Goal: Check status: Check status

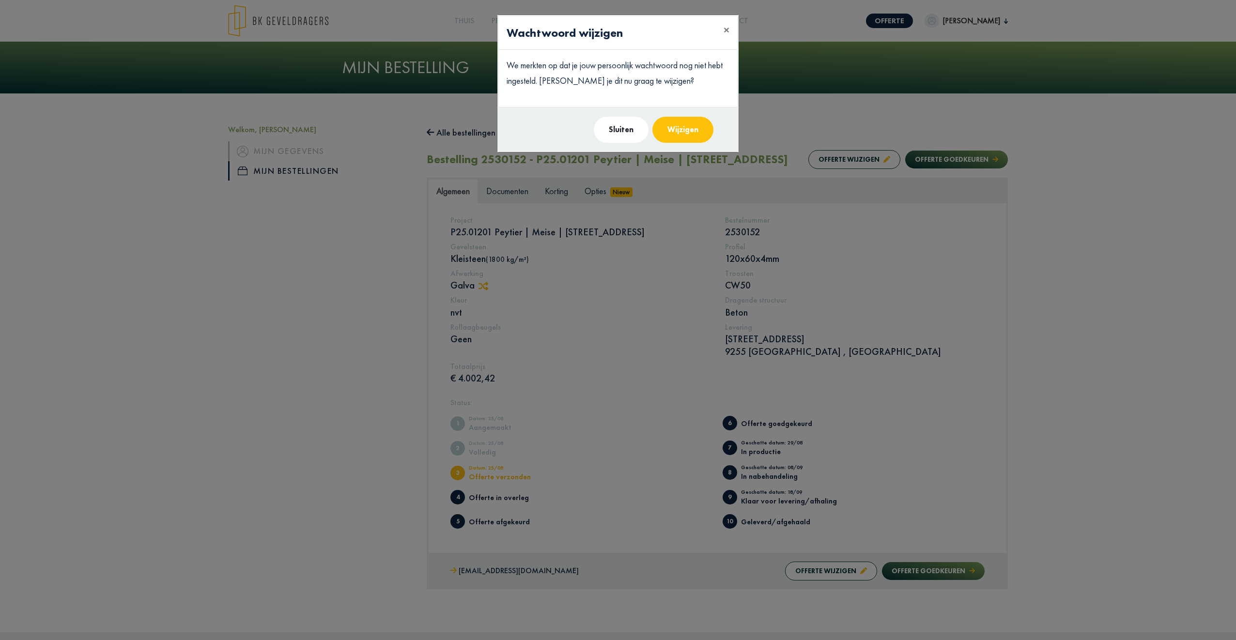
click at [385, 131] on button "Sluiten" at bounding box center [621, 130] width 55 height 26
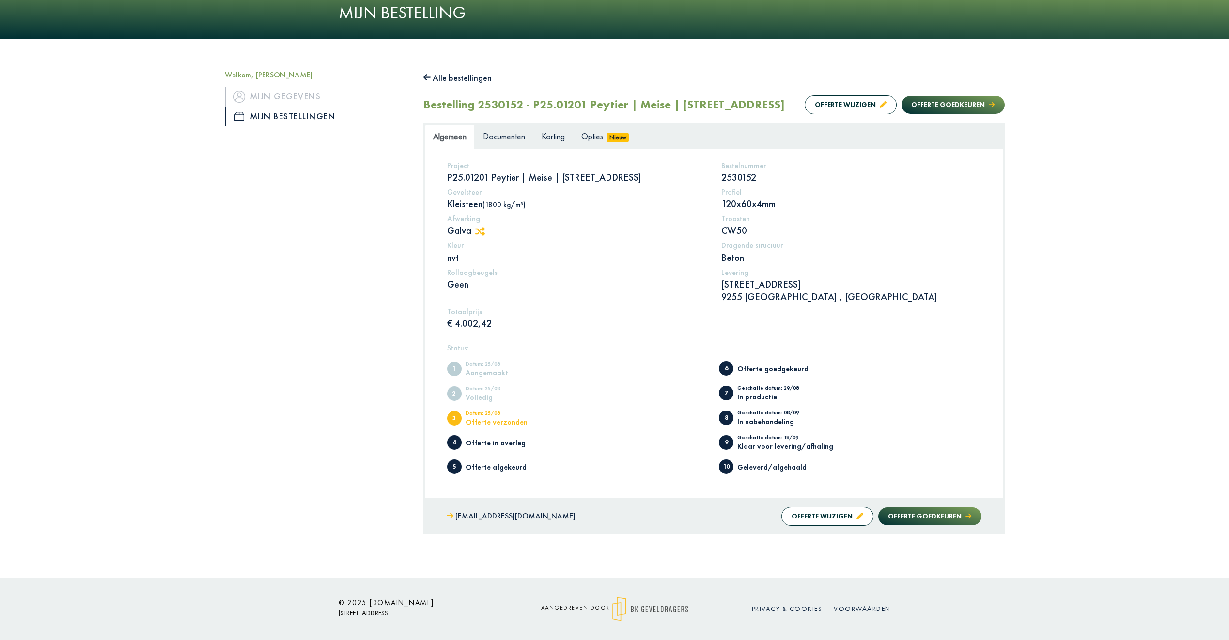
scroll to position [55, 0]
click at [385, 131] on span "Documenten" at bounding box center [504, 135] width 42 height 11
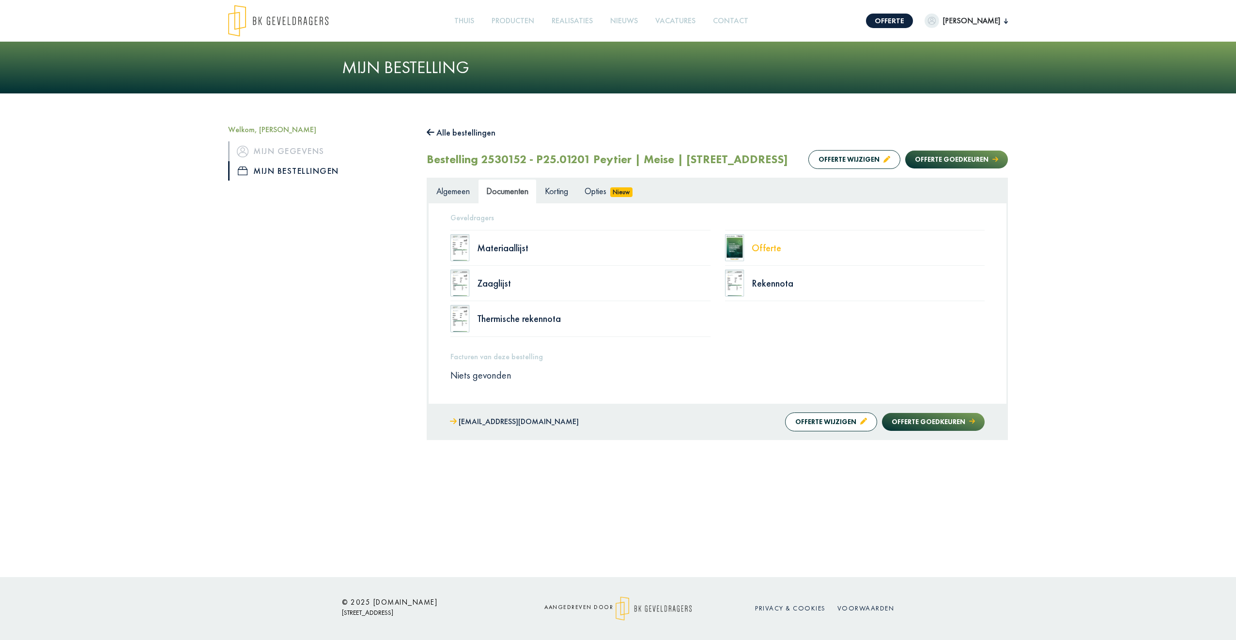
click at [385, 248] on div "Offerte" at bounding box center [868, 248] width 233 height 10
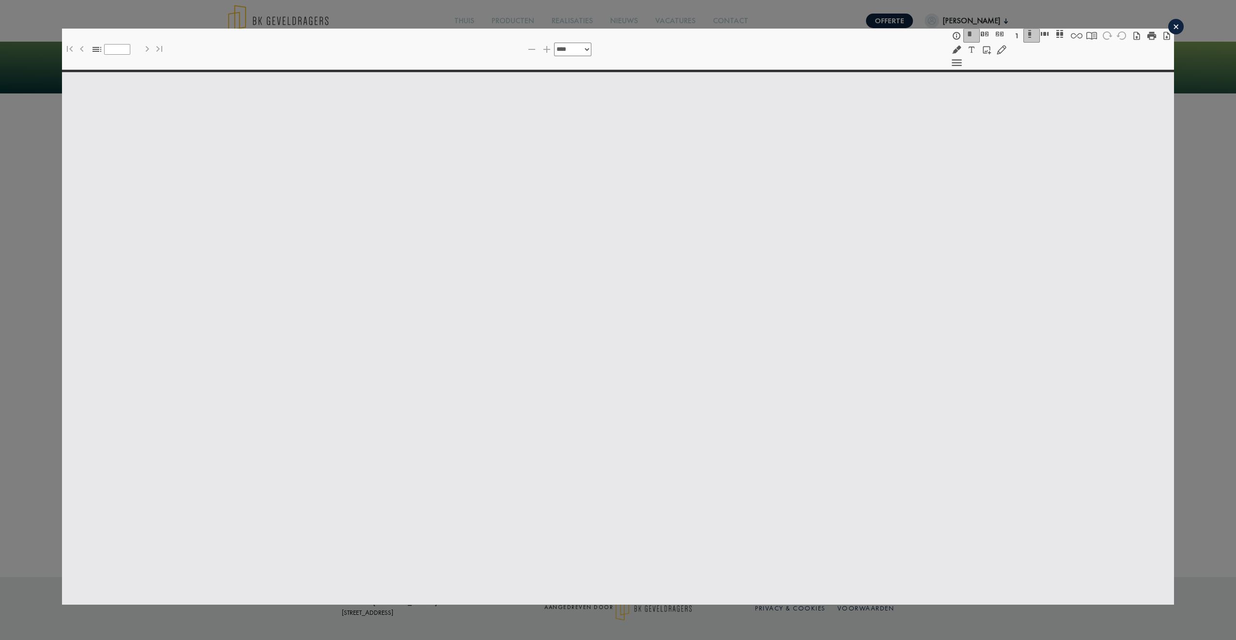
select select "******"
type input "*"
select select "****"
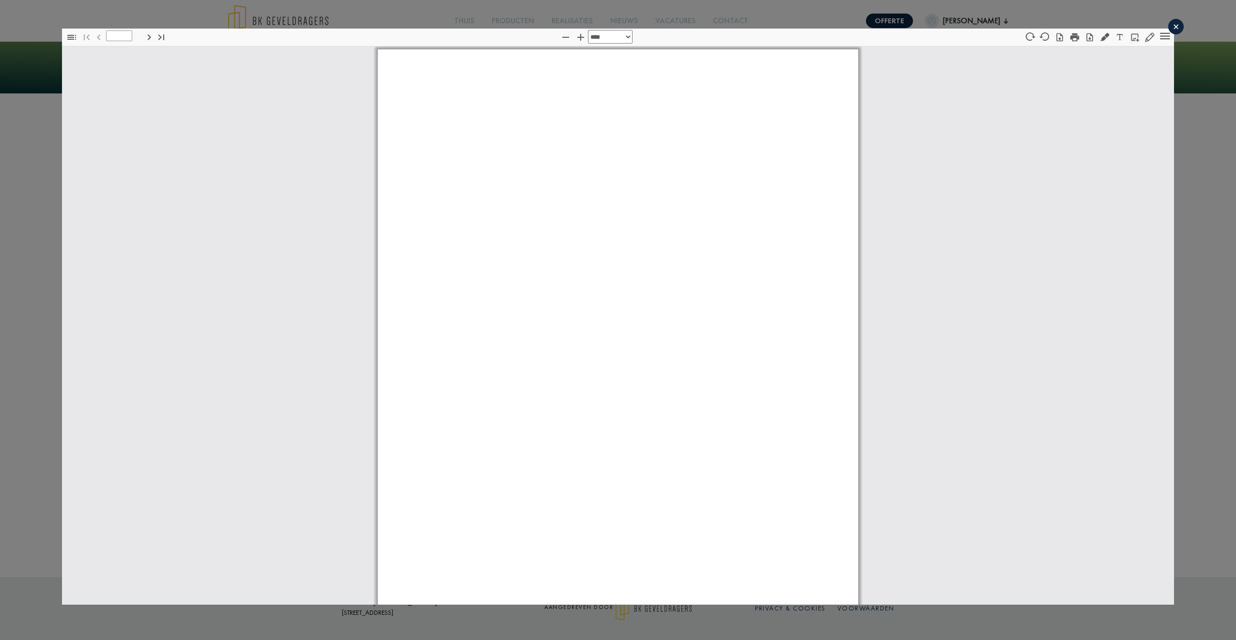
type input "*"
select select "****"
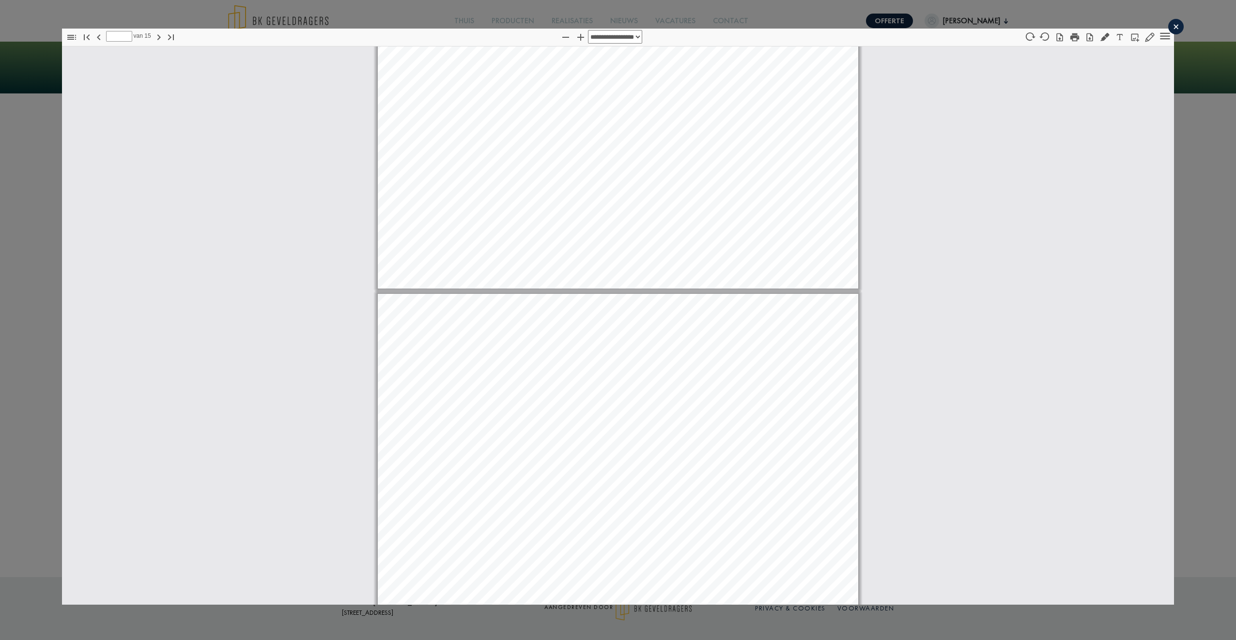
scroll to position [613, 0]
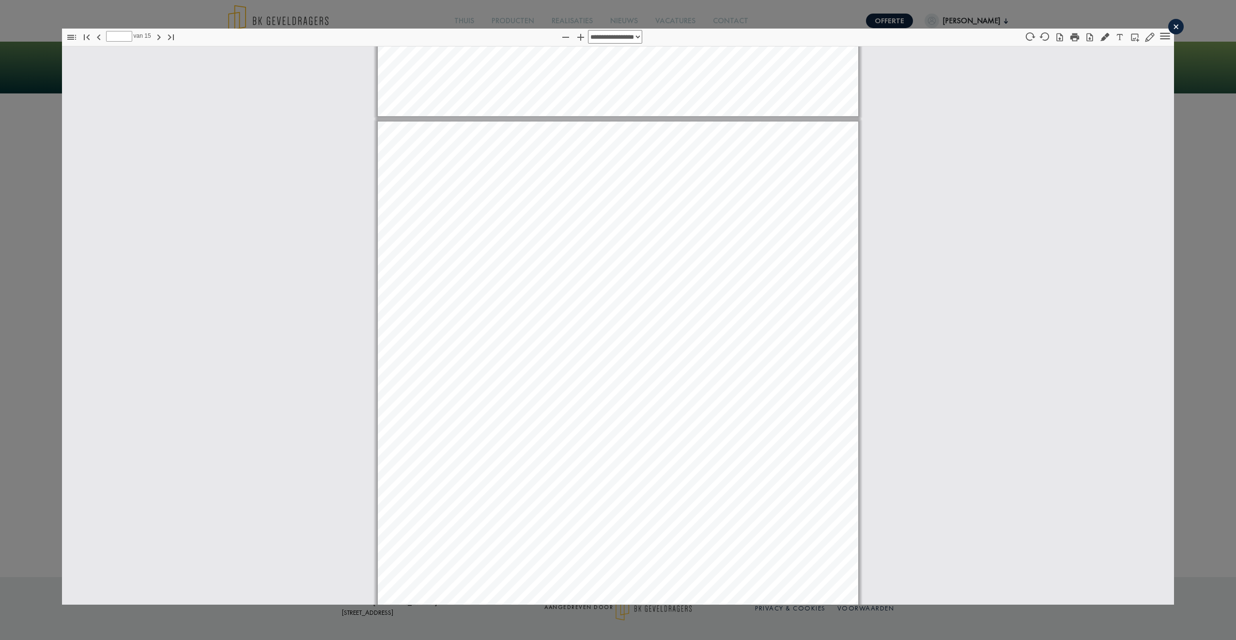
type input "*"
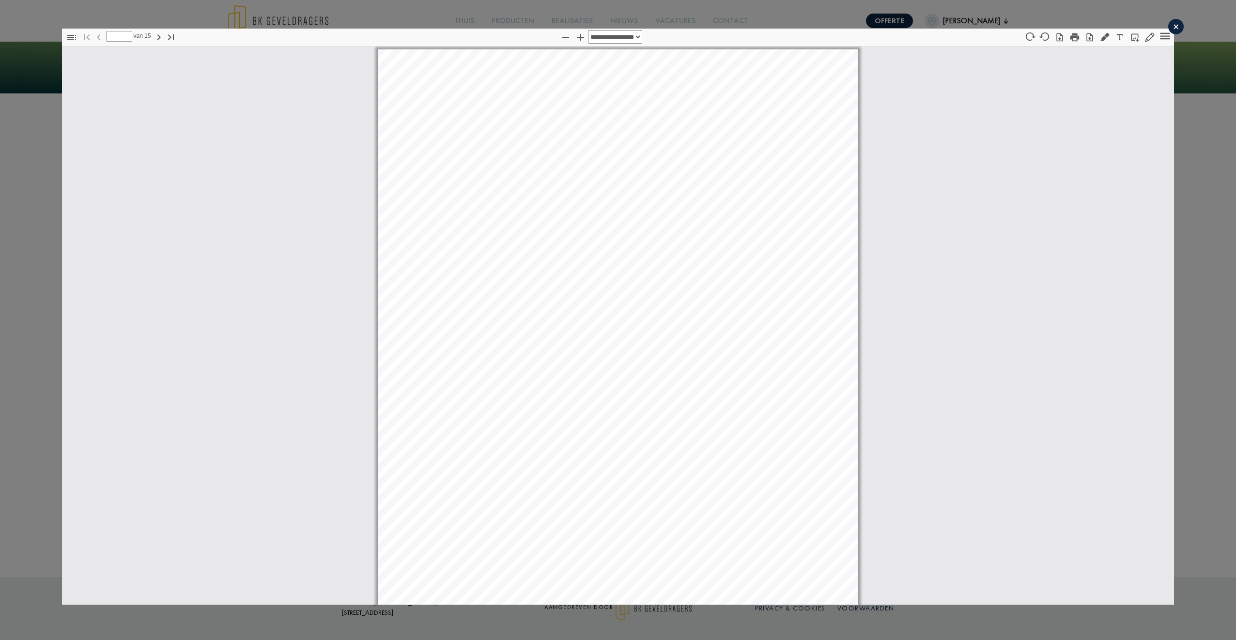
click at [385, 24] on div "×" at bounding box center [1175, 26] width 15 height 15
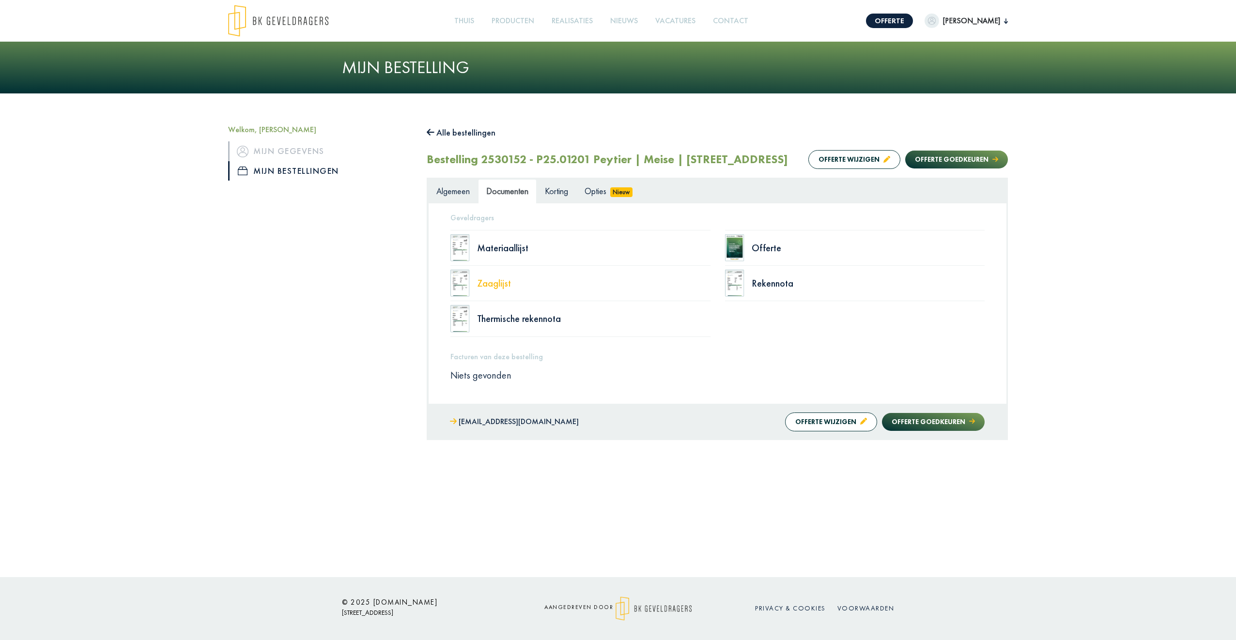
click at [385, 281] on div "Zaaglijst" at bounding box center [593, 283] width 233 height 10
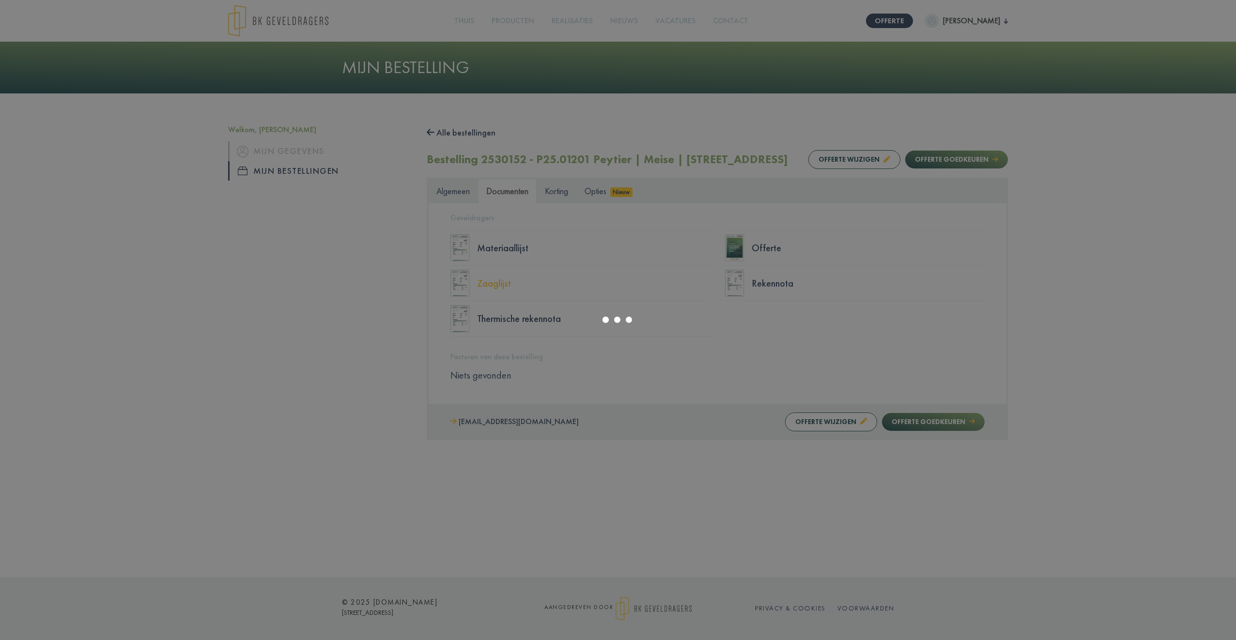
select select "******"
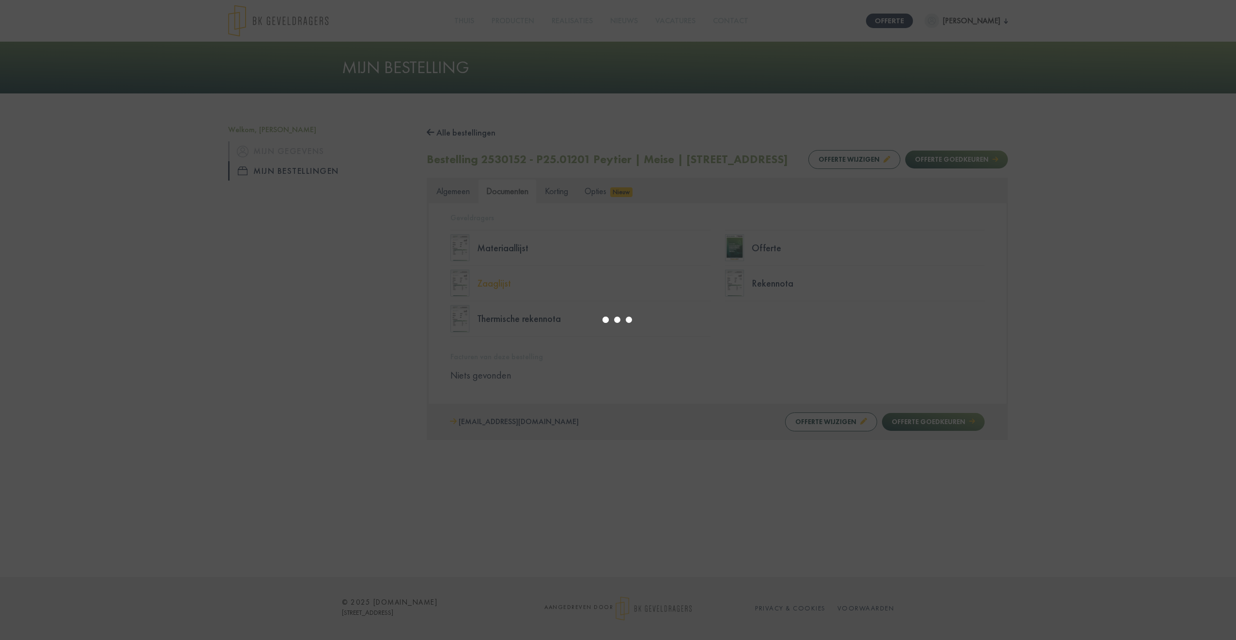
type input "*"
select select "****"
type input "*"
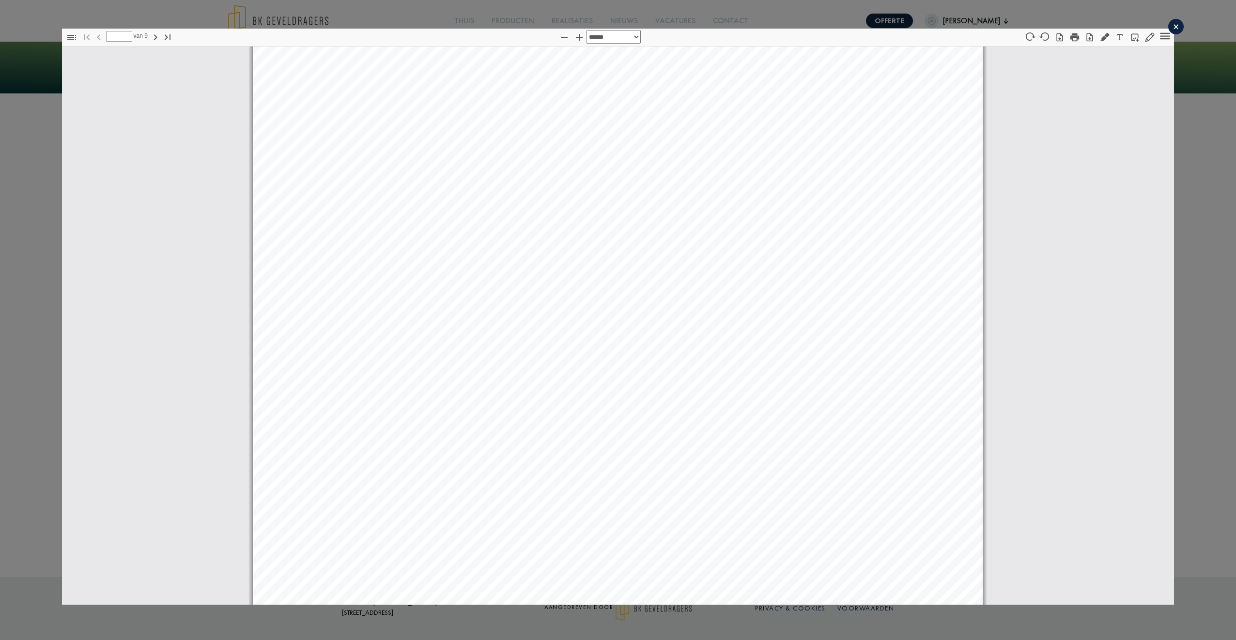
select select "******"
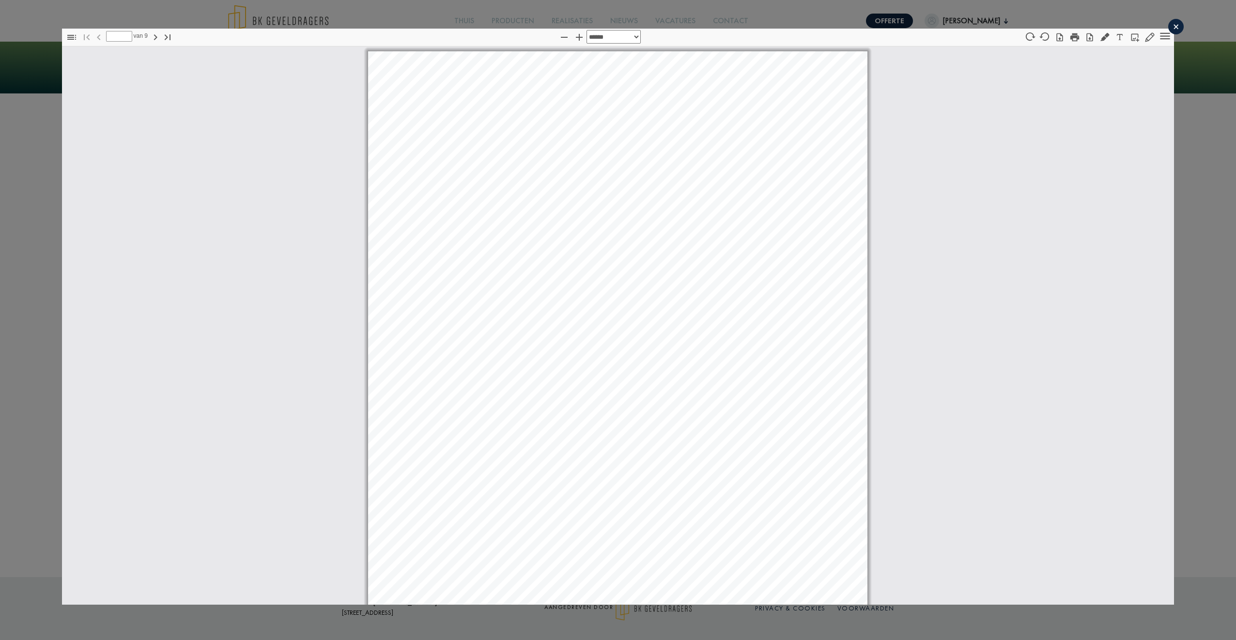
click at [385, 29] on div "×" at bounding box center [1175, 26] width 15 height 15
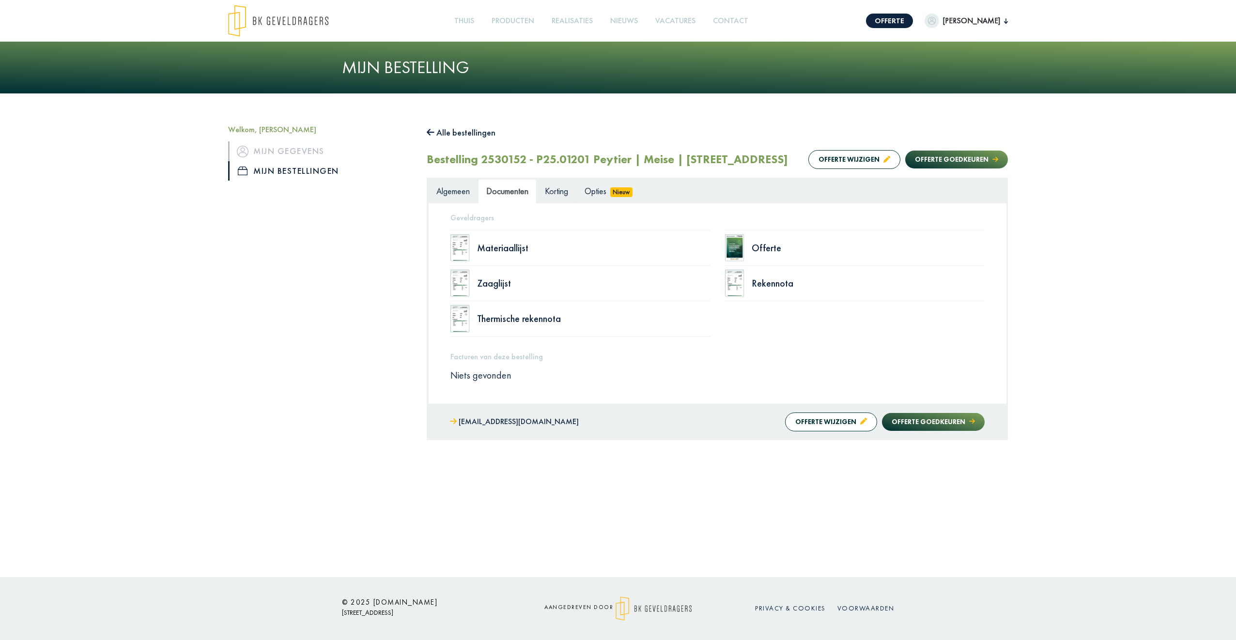
click at [385, 192] on span "Opties" at bounding box center [595, 190] width 22 height 11
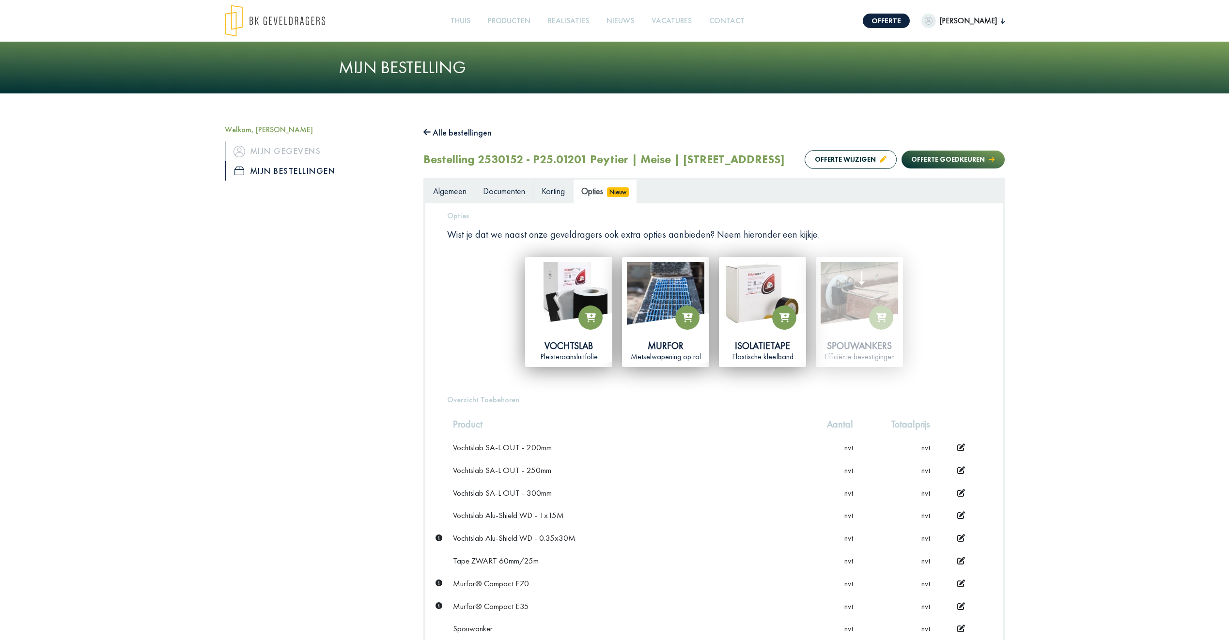
click at [385, 194] on span "Korting" at bounding box center [552, 190] width 23 height 11
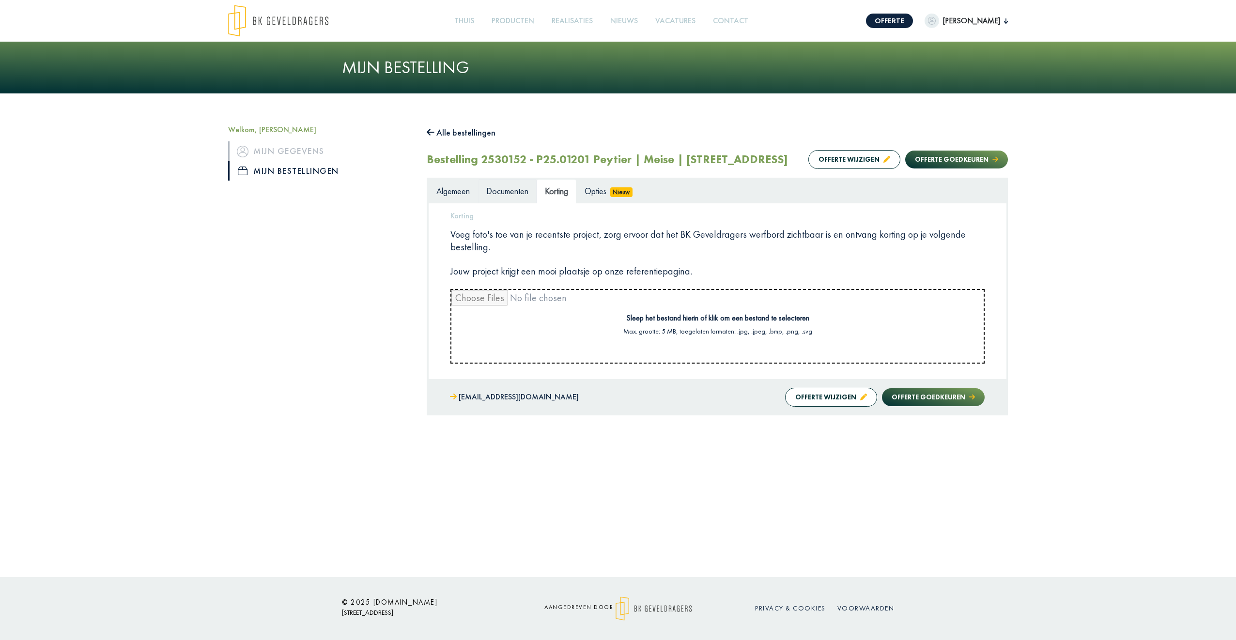
click at [385, 197] on span "Documenten" at bounding box center [507, 190] width 42 height 11
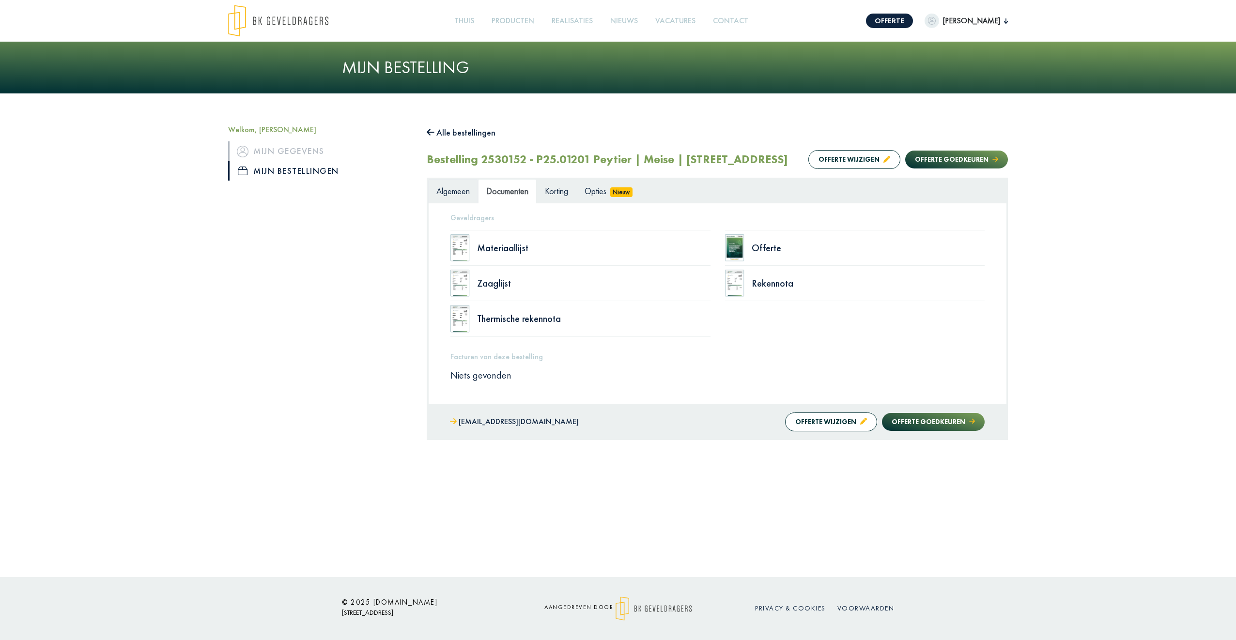
click at [385, 195] on span "Algemeen" at bounding box center [452, 190] width 33 height 11
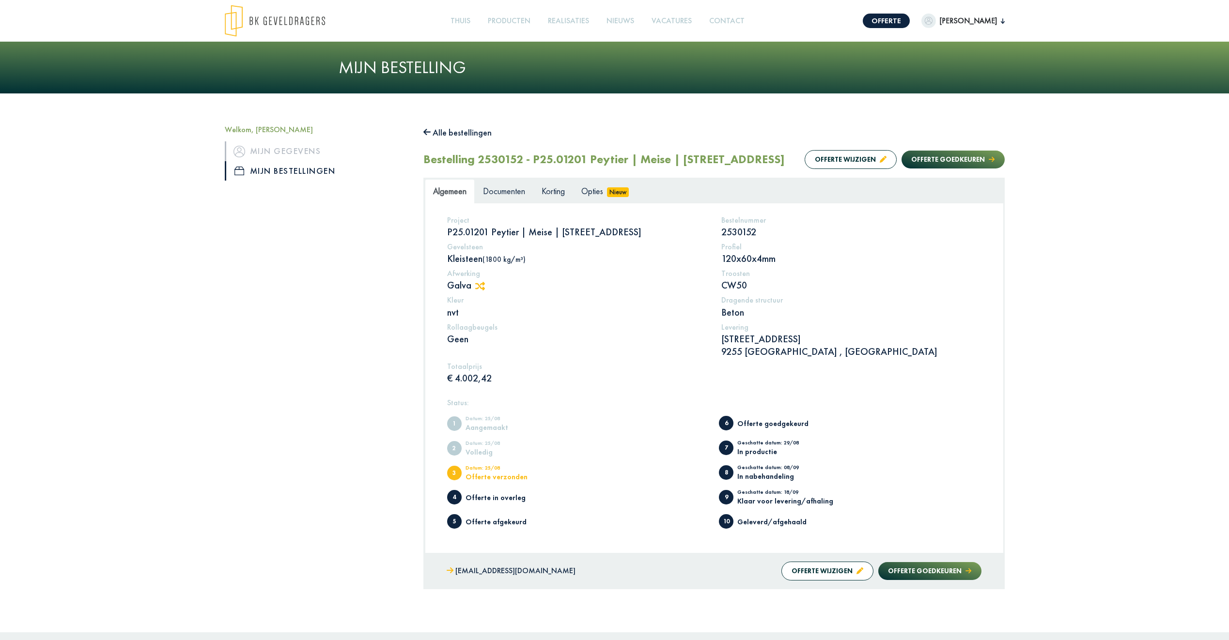
drag, startPoint x: 780, startPoint y: 461, endPoint x: 796, endPoint y: 441, distance: 25.2
click at [385, 282] on ul "1 Datum: 25/08 Aangemaakt 2 Datum: 25/08 Volledig 3 Datum: 25/08 Offerte verzon…" at bounding box center [714, 472] width 534 height 123
drag, startPoint x: 796, startPoint y: 441, endPoint x: 797, endPoint y: 477, distance: 35.4
click at [385, 282] on div "Geschatte datum: 08/09" at bounding box center [777, 469] width 80 height 8
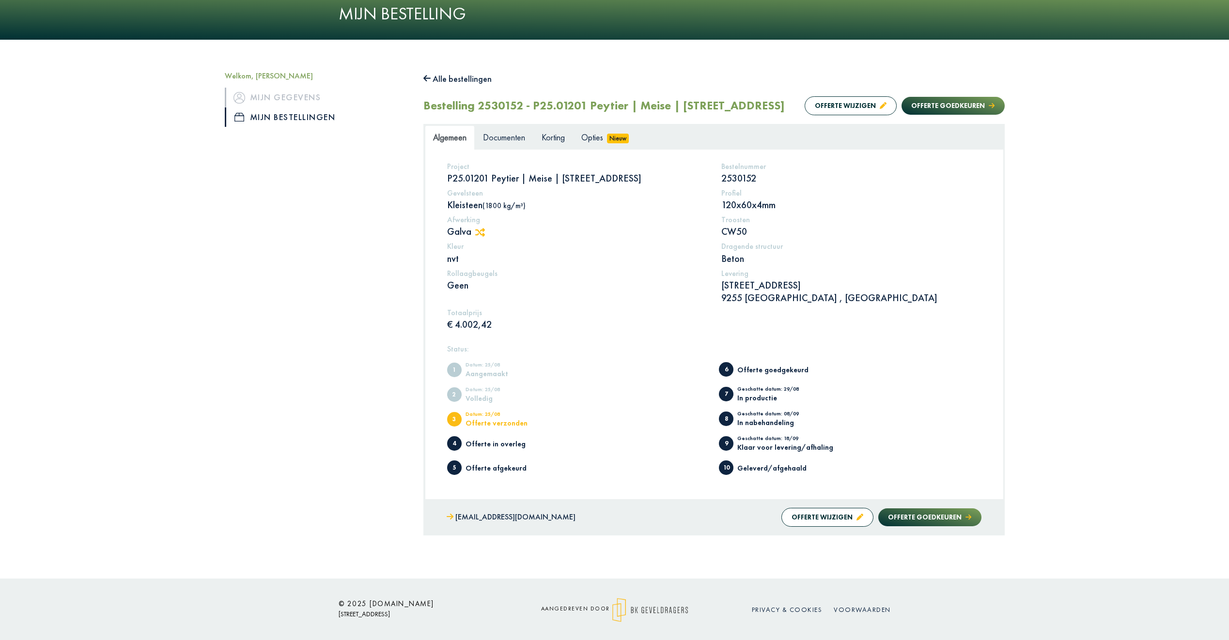
scroll to position [55, 0]
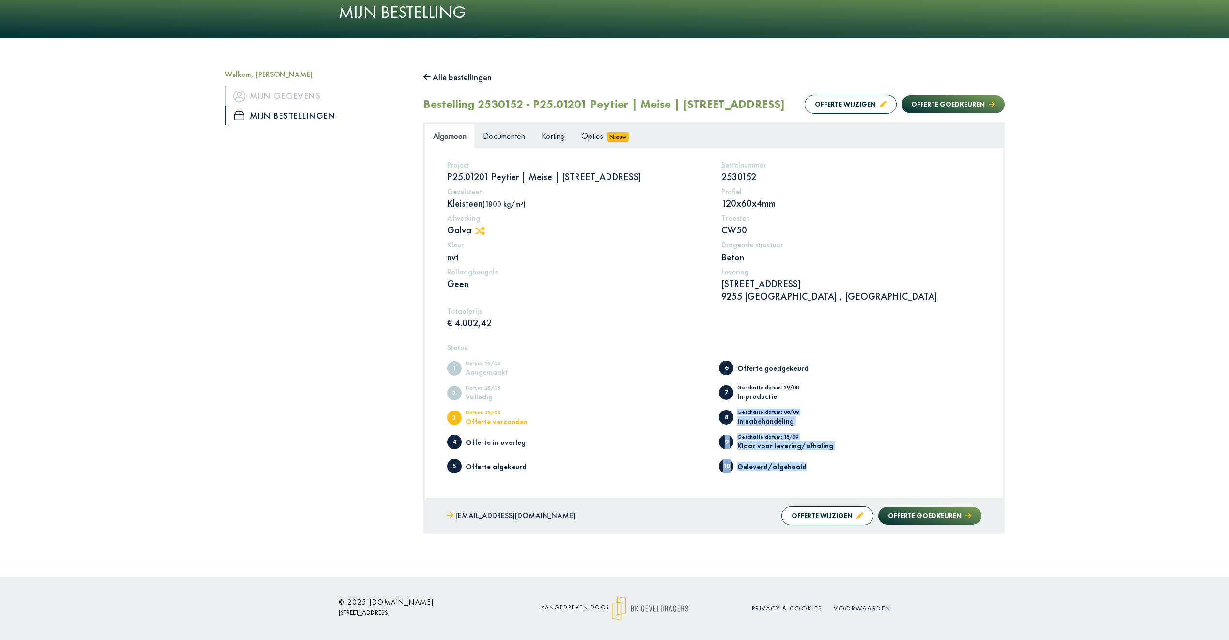
drag, startPoint x: 731, startPoint y: 409, endPoint x: 828, endPoint y: 459, distance: 108.3
click at [385, 282] on ul "1 Datum: 25/08 Aangemaakt 2 Datum: 25/08 Volledig 3 Datum: 25/08 Offerte verzon…" at bounding box center [714, 417] width 534 height 123
drag, startPoint x: 828, startPoint y: 459, endPoint x: 811, endPoint y: 468, distance: 19.1
click at [385, 282] on div "Geleverd/afgehaald" at bounding box center [777, 466] width 80 height 7
drag, startPoint x: 805, startPoint y: 439, endPoint x: 756, endPoint y: 400, distance: 63.0
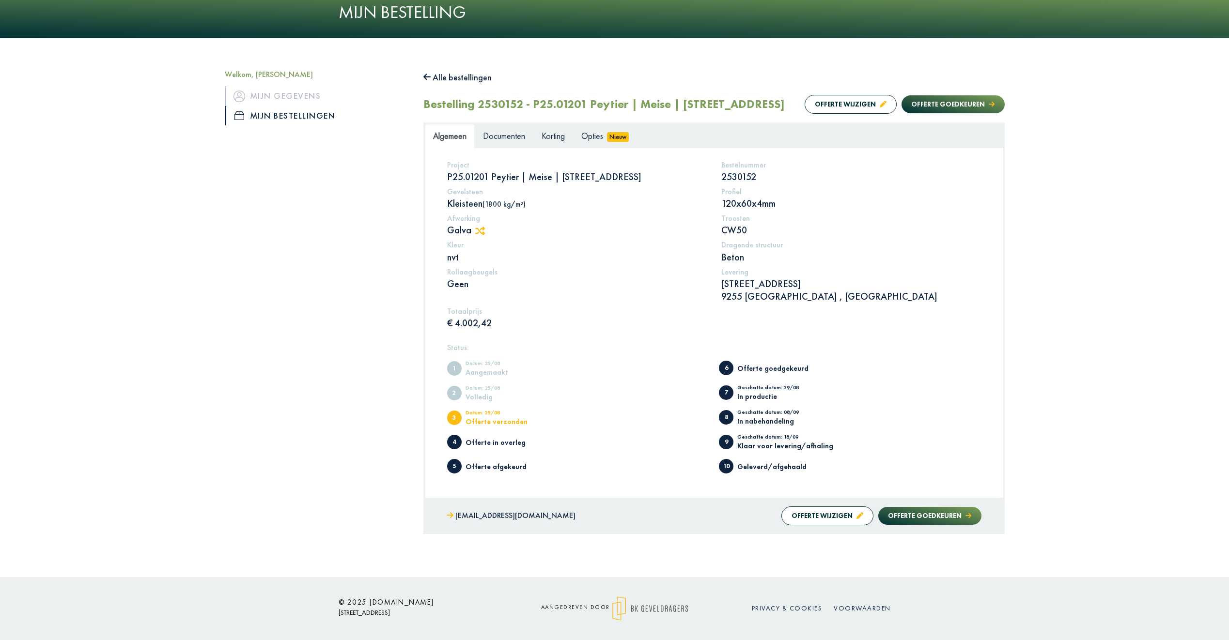
click at [385, 282] on ul "1 Datum: 25/08 Aangemaakt 2 Datum: 25/08 Volledig 3 Datum: 25/08 Offerte verzon…" at bounding box center [714, 417] width 534 height 123
drag, startPoint x: 756, startPoint y: 400, endPoint x: 614, endPoint y: 445, distance: 149.5
click at [385, 282] on li "4 Offerte in overleg" at bounding box center [578, 439] width 262 height 19
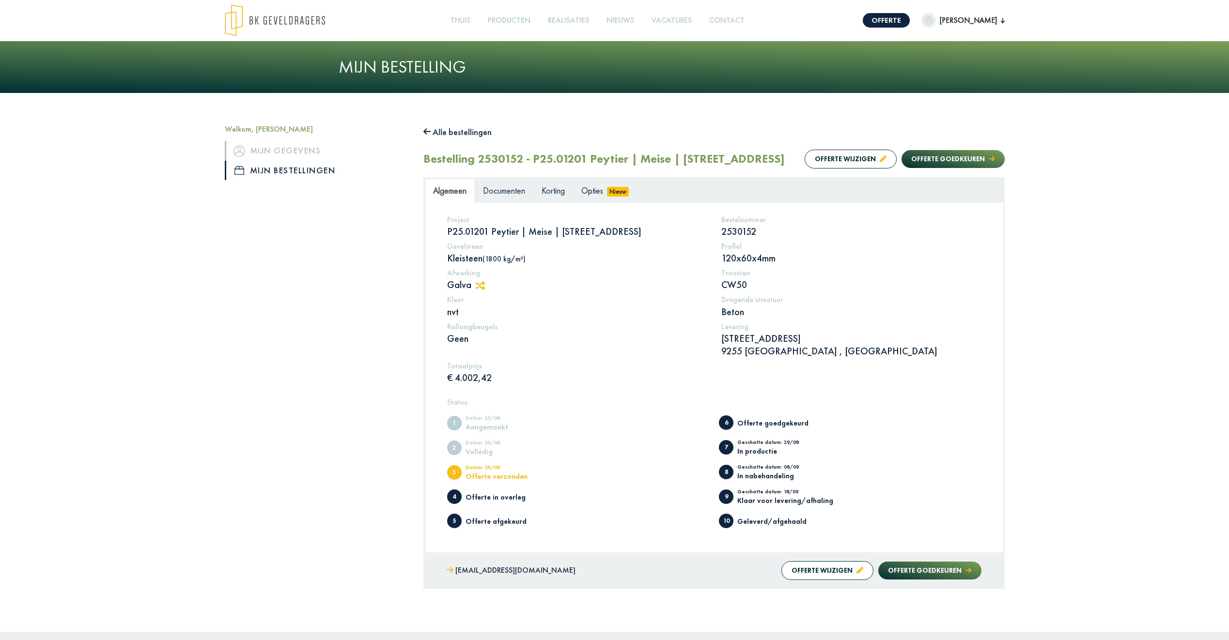
scroll to position [0, 0]
drag, startPoint x: 647, startPoint y: 162, endPoint x: 759, endPoint y: 167, distance: 111.9
click at [385, 167] on div "Bestelling 2530152 - P25.01201 Peytier | Meise | [STREET_ADDRESS] Offerte wijzi…" at bounding box center [713, 160] width 581 height 22
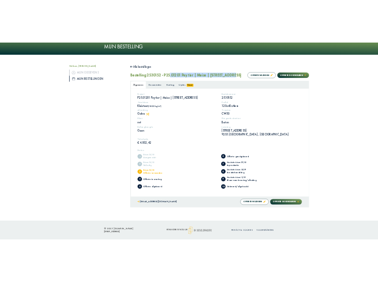
scroll to position [55, 0]
